Goal: Task Accomplishment & Management: Manage account settings

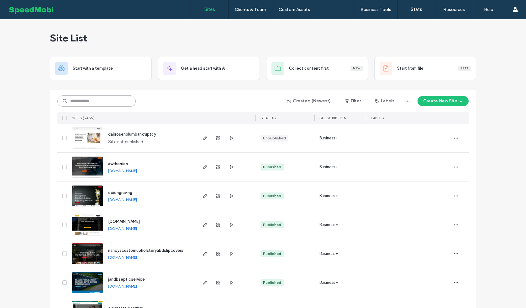
click at [88, 103] on input at bounding box center [96, 100] width 78 height 11
type input "*********"
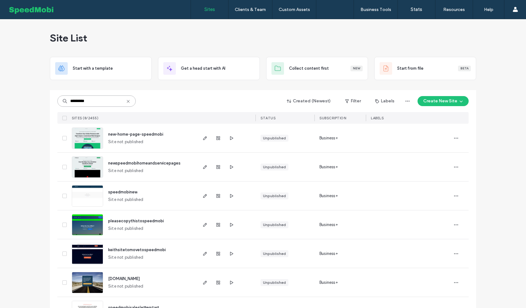
scroll to position [54, 0]
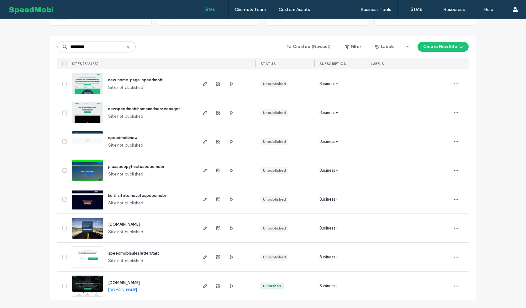
click at [127, 284] on span "www.speedmobi.com" at bounding box center [124, 282] width 32 height 5
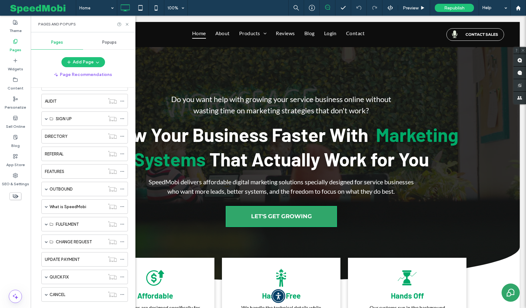
scroll to position [202, 0]
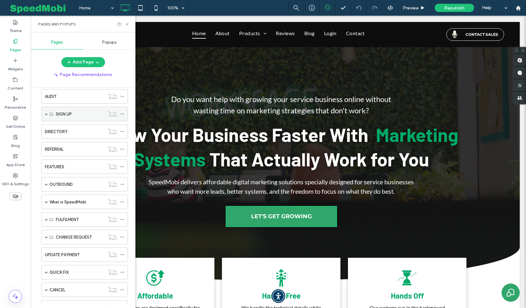
click at [46, 115] on span at bounding box center [46, 113] width 3 height 3
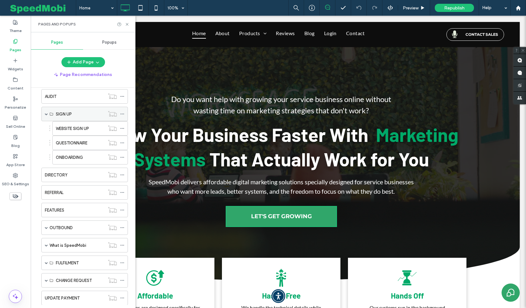
click at [46, 115] on span at bounding box center [46, 113] width 3 height 3
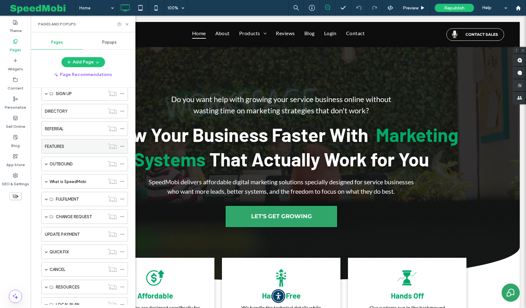
scroll to position [223, 0]
click at [47, 180] on span at bounding box center [46, 180] width 3 height 3
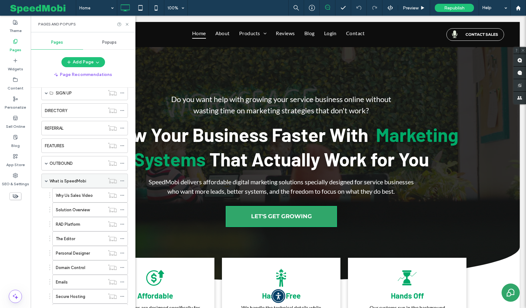
click at [72, 181] on label "What is SpeedMobi" at bounding box center [68, 180] width 37 height 11
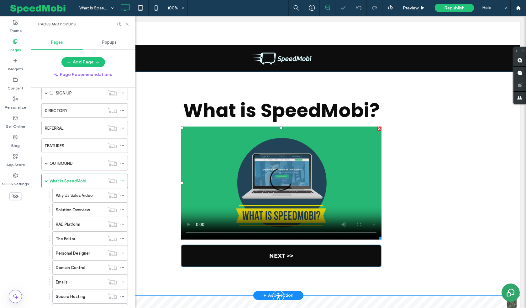
scroll to position [3, 0]
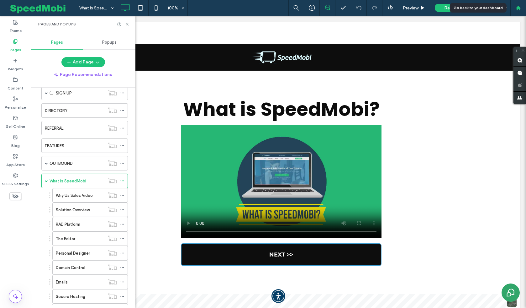
click at [525, 13] on div at bounding box center [519, 8] width 16 height 16
